Goal: Information Seeking & Learning: Find specific fact

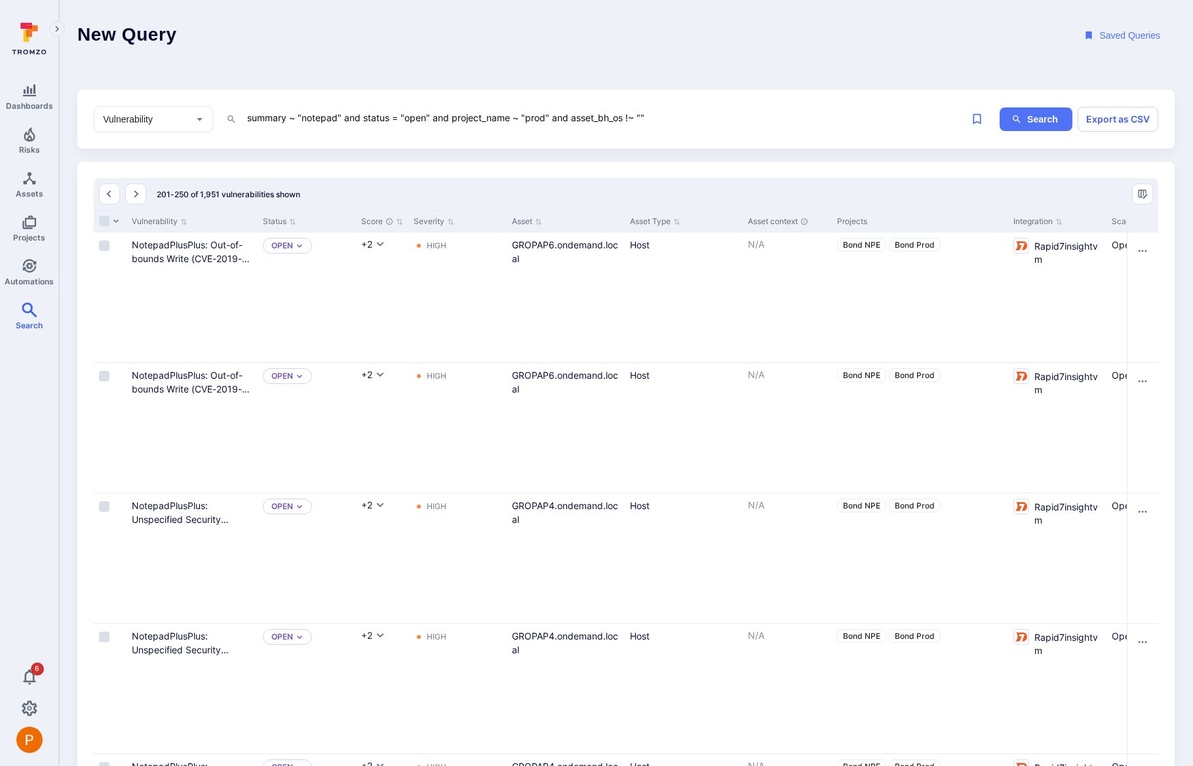
click at [203, 121] on icon "Open" at bounding box center [200, 119] width 14 height 14
click at [177, 197] on li "Asset" at bounding box center [167, 190] width 92 height 14
type input "Asset"
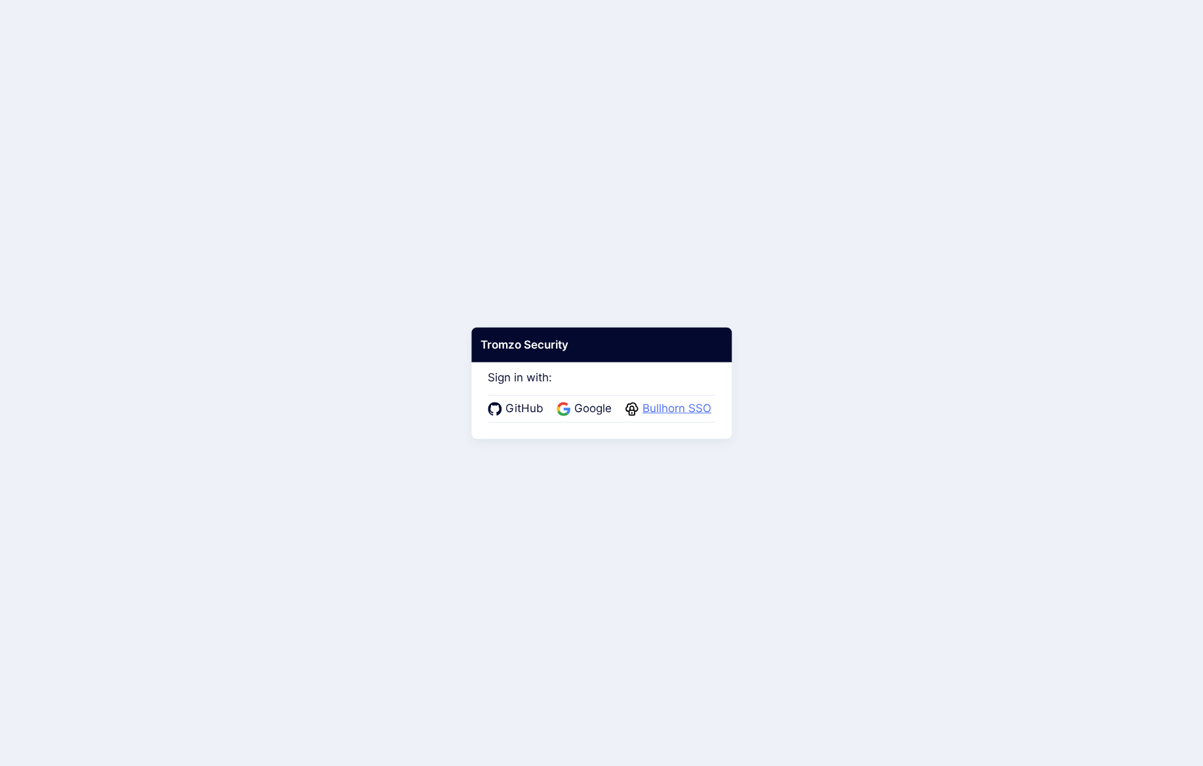
click at [673, 406] on span "Bullhorn SSO" at bounding box center [676, 408] width 77 height 17
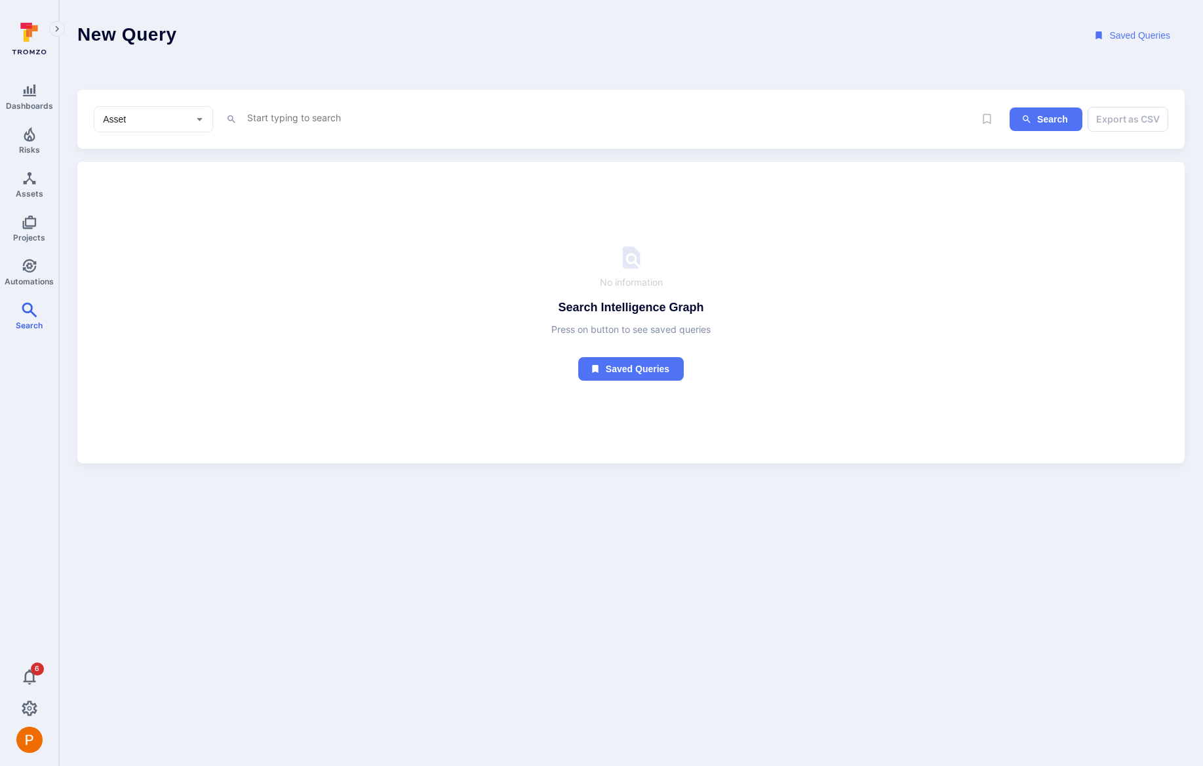
click at [319, 115] on textarea "Intelligence Graph search area" at bounding box center [599, 117] width 707 height 16
click at [304, 166] on li "nam e" at bounding box center [337, 164] width 166 height 18
click at [307, 180] on li "~ contains" at bounding box center [337, 184] width 166 height 18
paste textarea "64.94.3.200"
type textarea "name ~ "64.94.3.200""
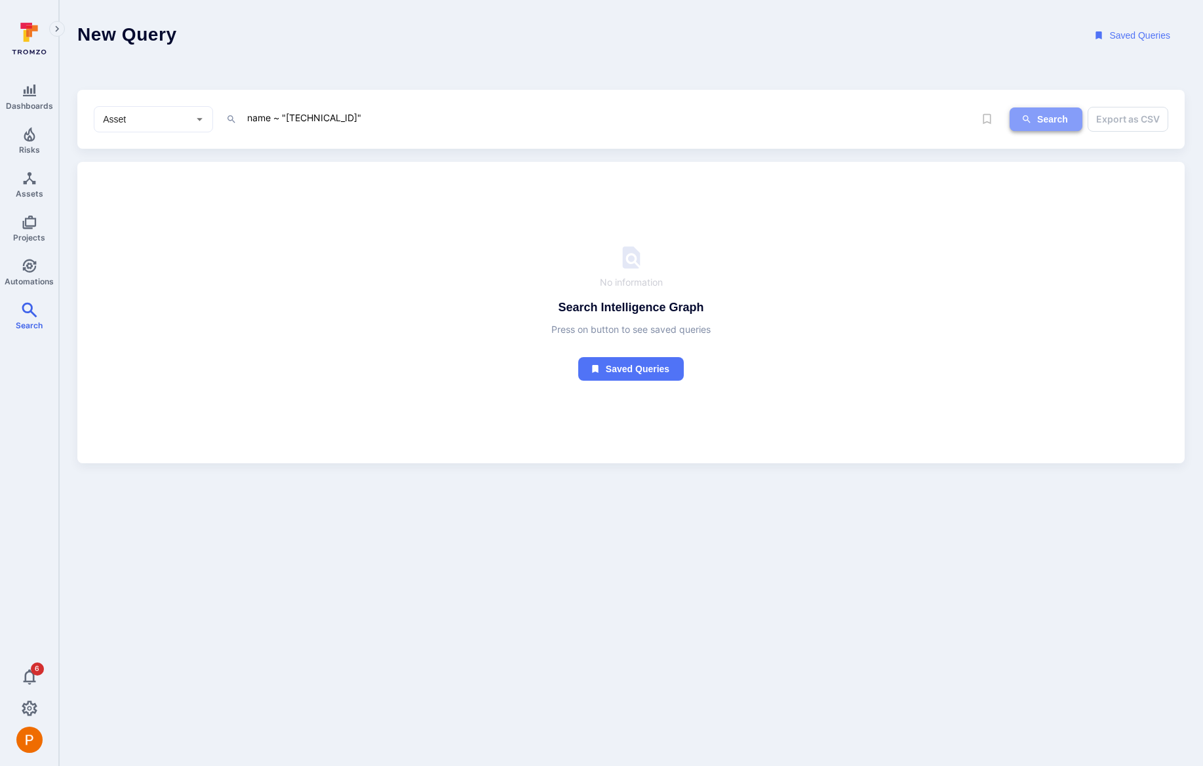
click at [1041, 110] on button "Search" at bounding box center [1045, 119] width 73 height 24
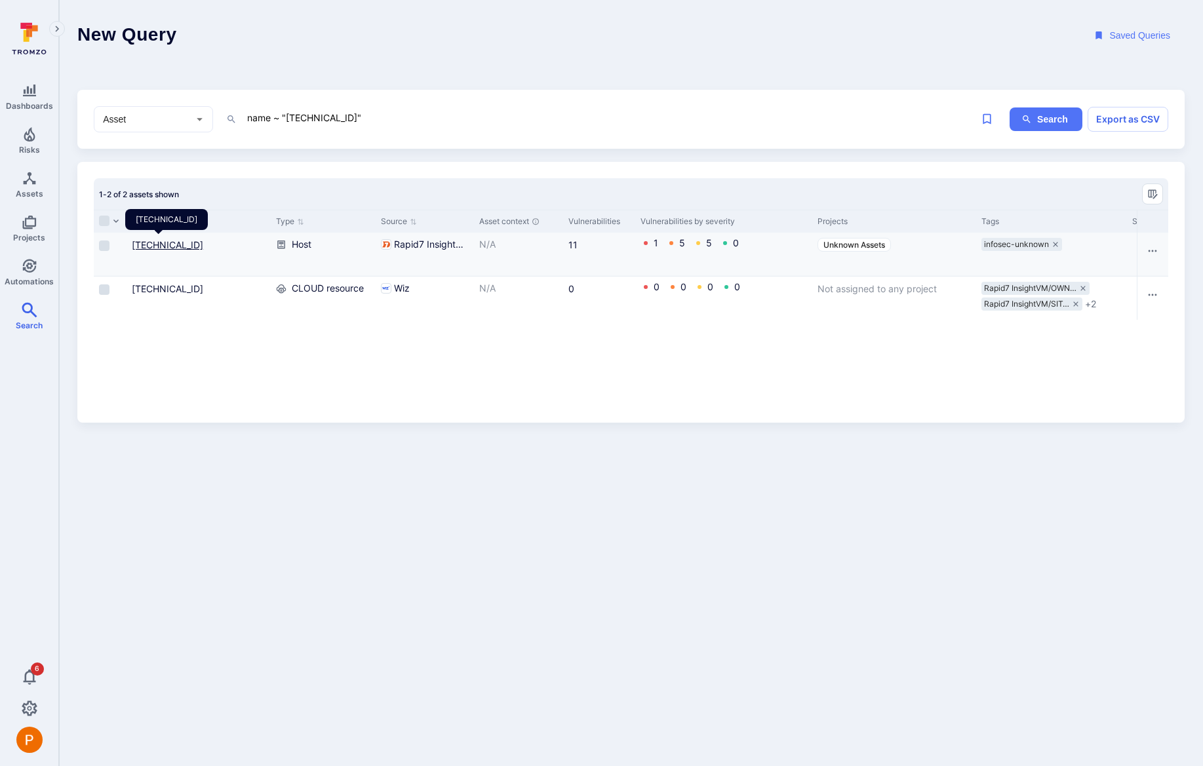
click at [172, 244] on link "64.94.3.200" at bounding box center [167, 244] width 71 height 11
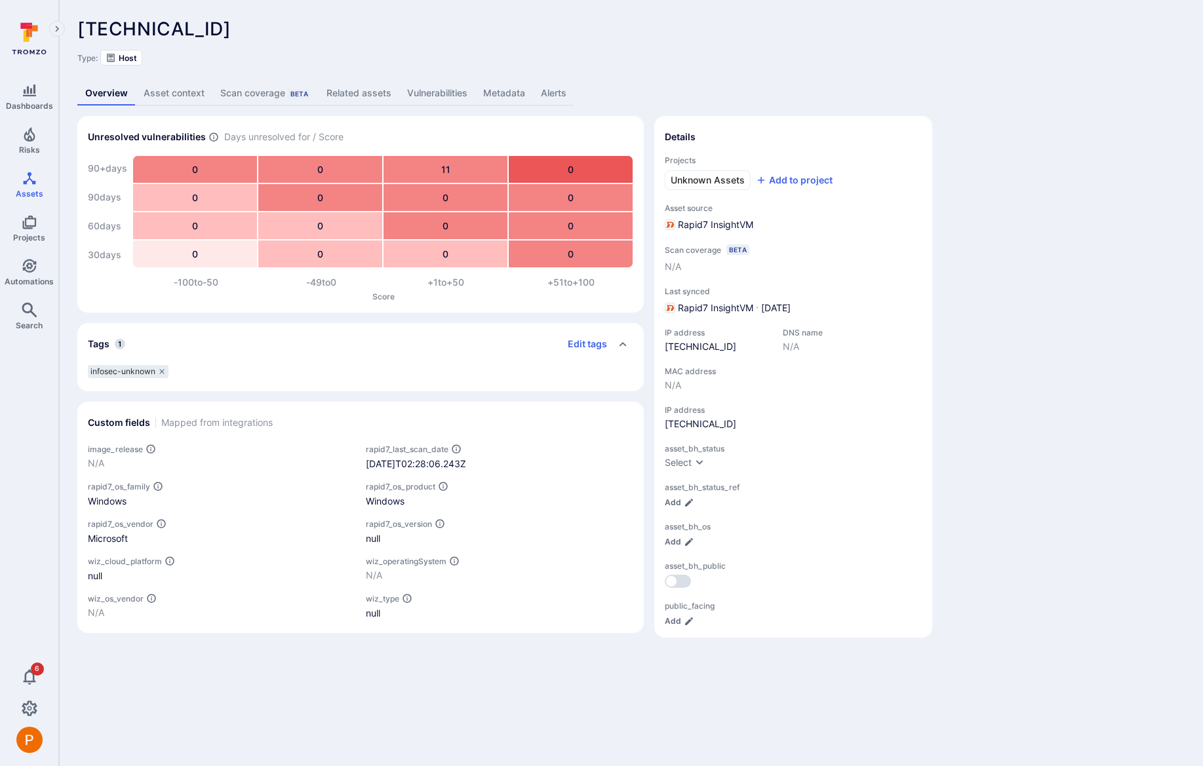
click at [491, 97] on link "Metadata" at bounding box center [504, 93] width 58 height 24
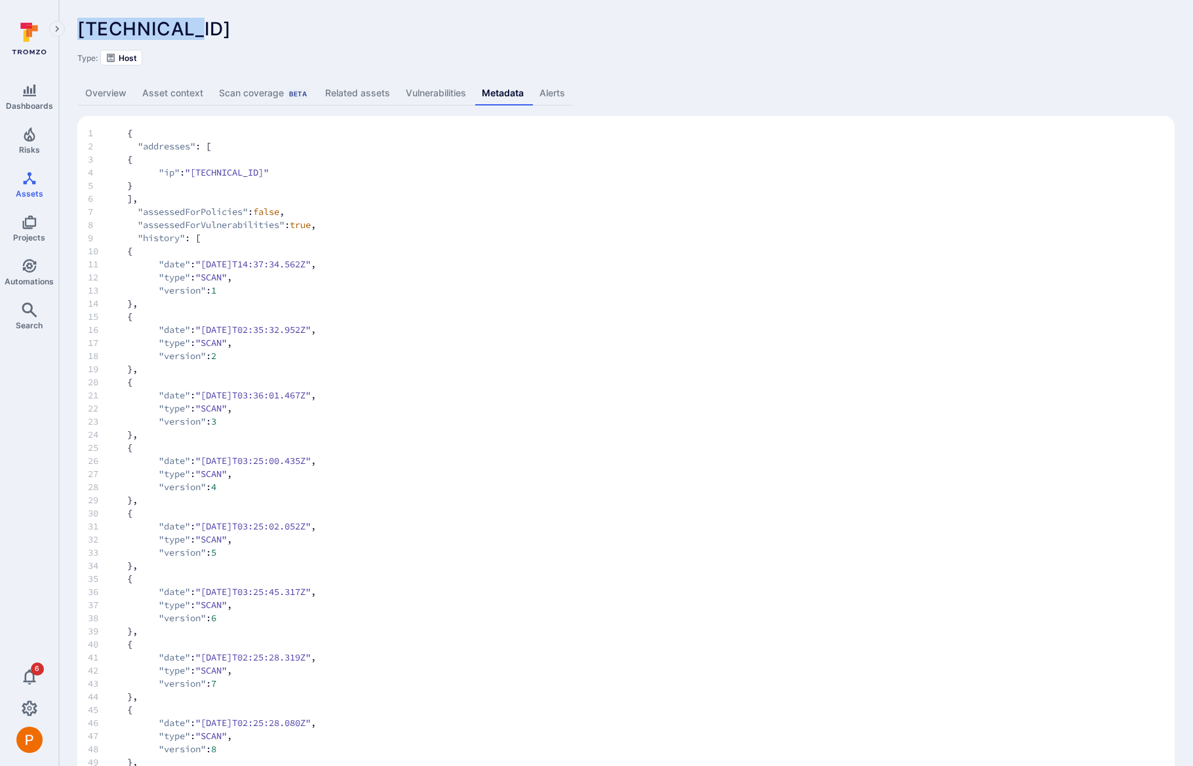
drag, startPoint x: 190, startPoint y: 29, endPoint x: 82, endPoint y: 27, distance: 108.2
click at [82, 27] on div "64.94.3.200 ... Show more" at bounding box center [532, 28] width 910 height 21
copy span "64.94.3.200"
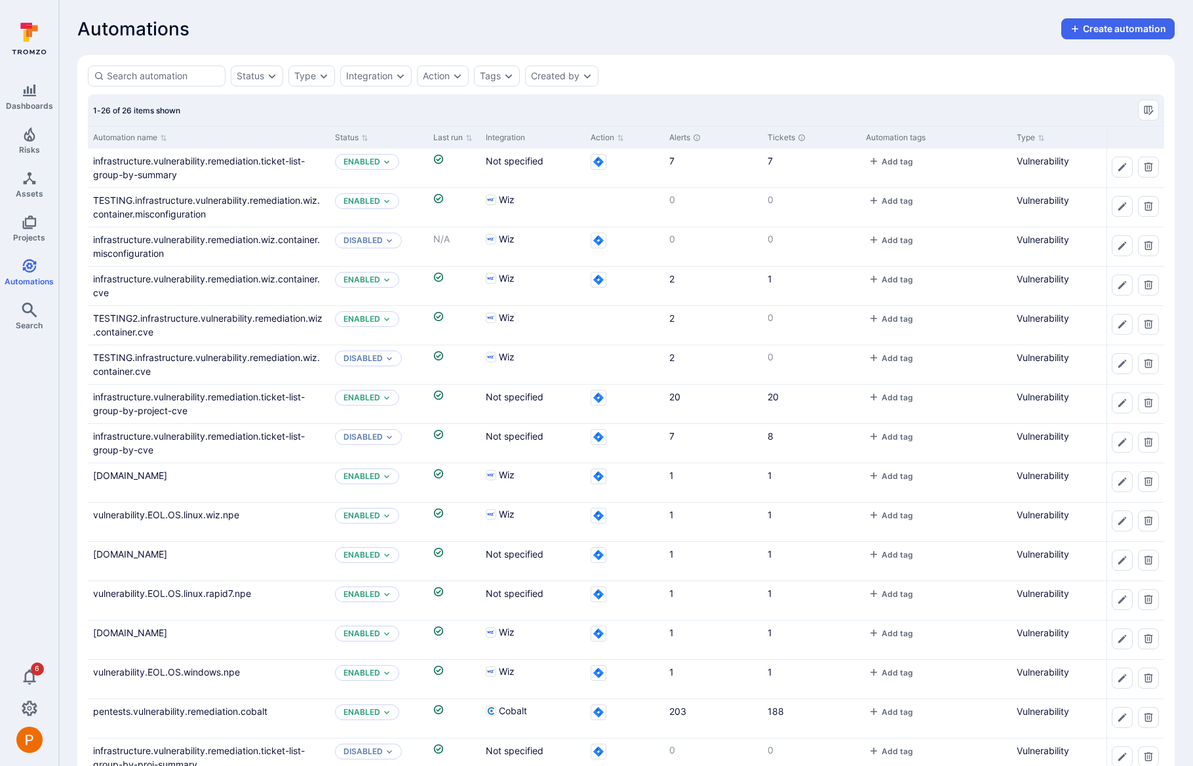
scroll to position [441, 0]
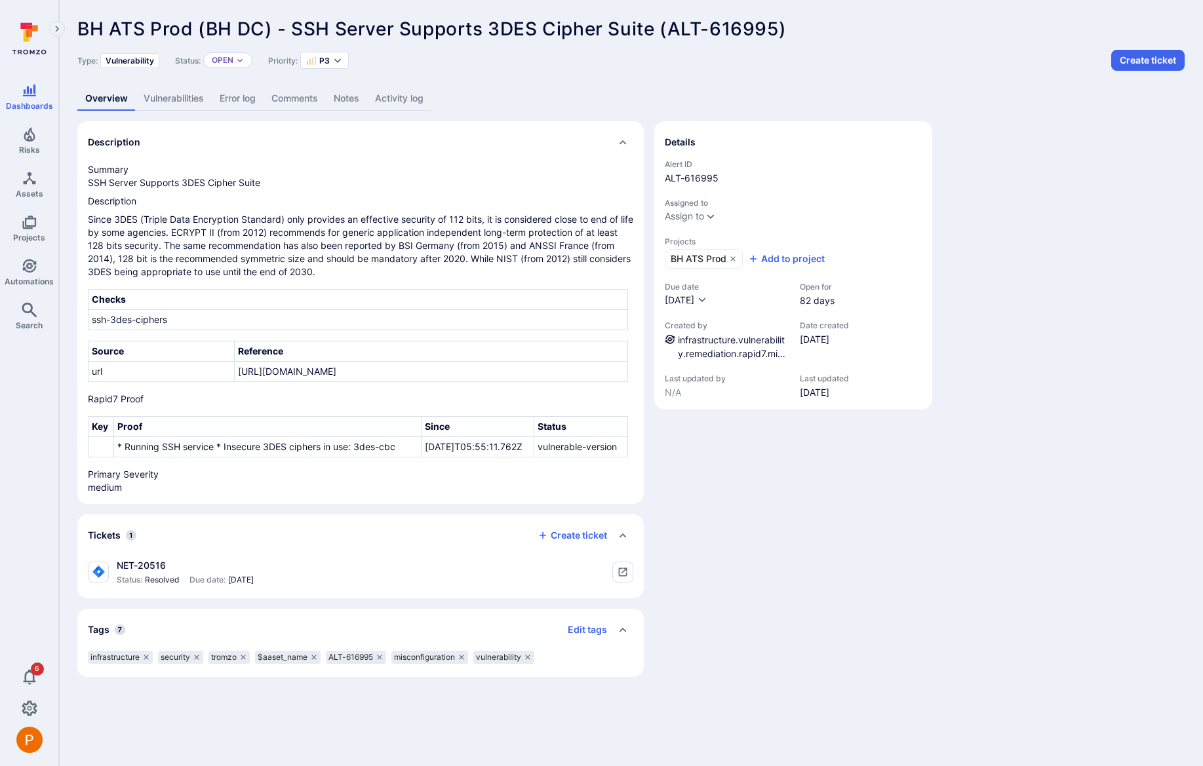
scroll to position [452, 0]
